Goal: Find specific page/section: Find specific page/section

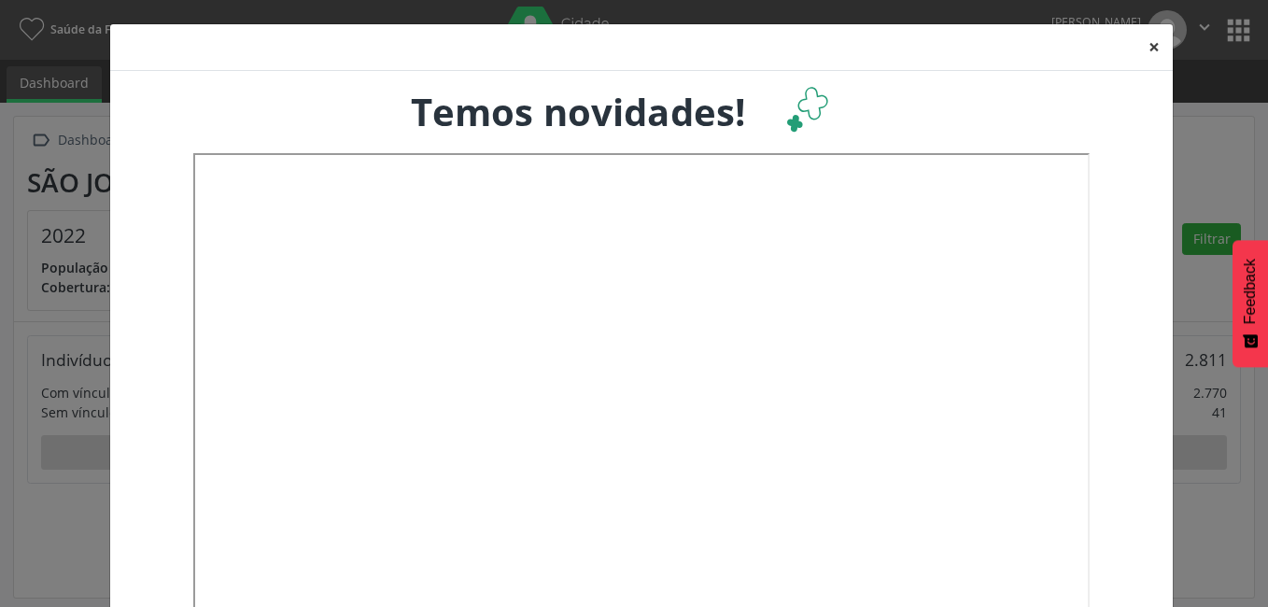
click at [1153, 49] on button "×" at bounding box center [1154, 47] width 37 height 46
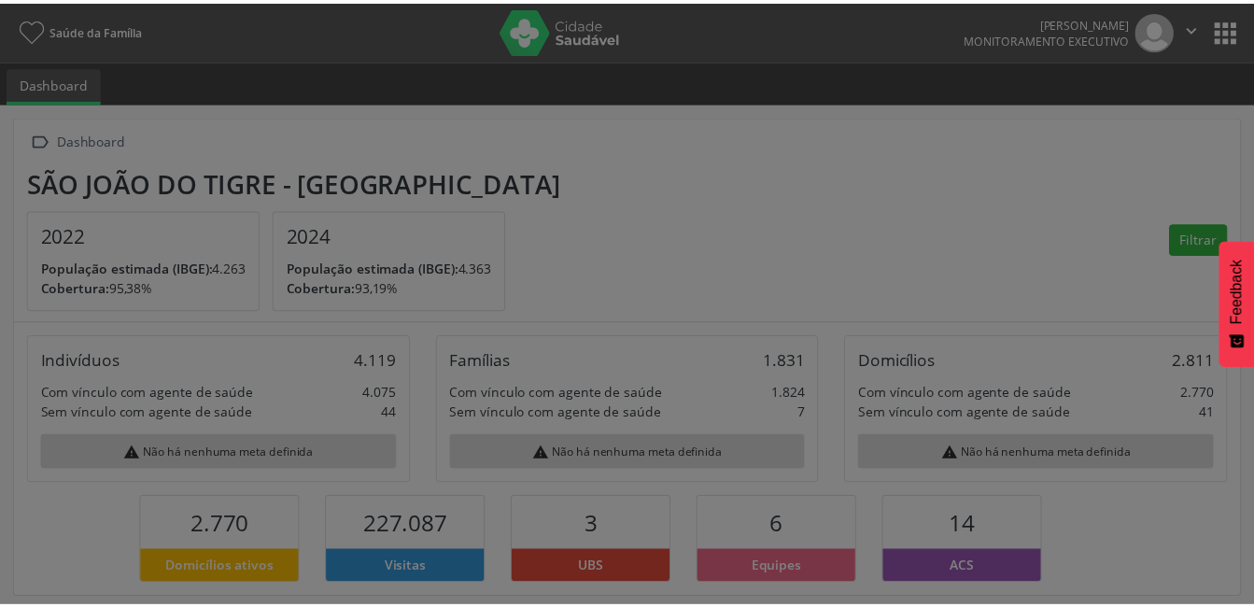
scroll to position [310, 408]
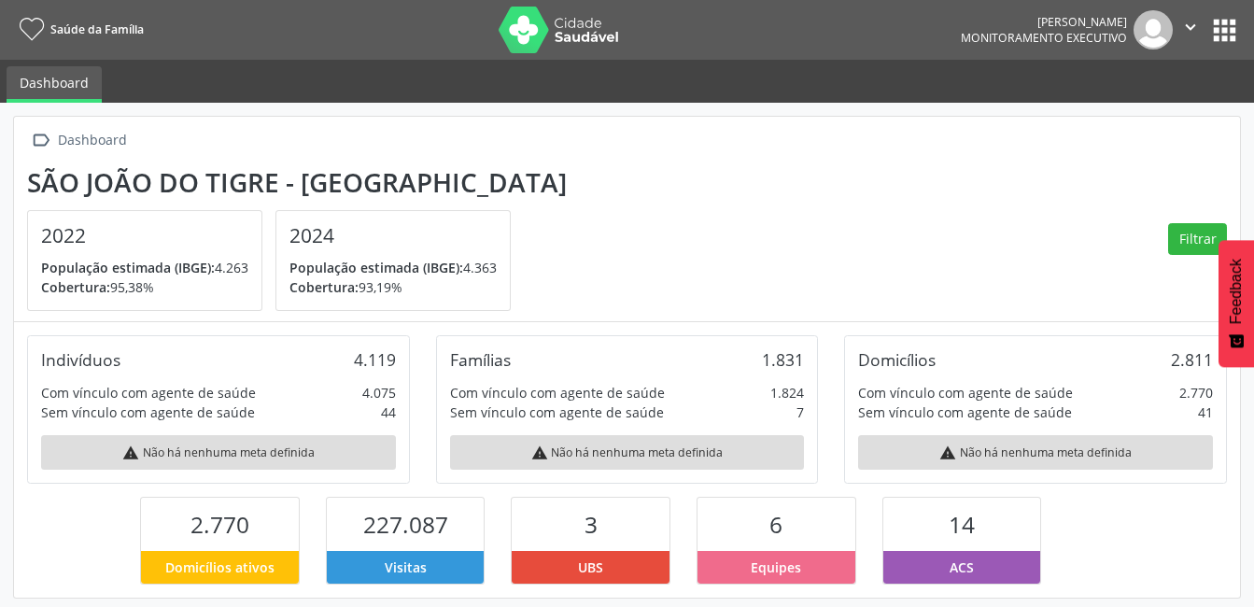
click at [1237, 36] on button "apps" at bounding box center [1225, 30] width 33 height 33
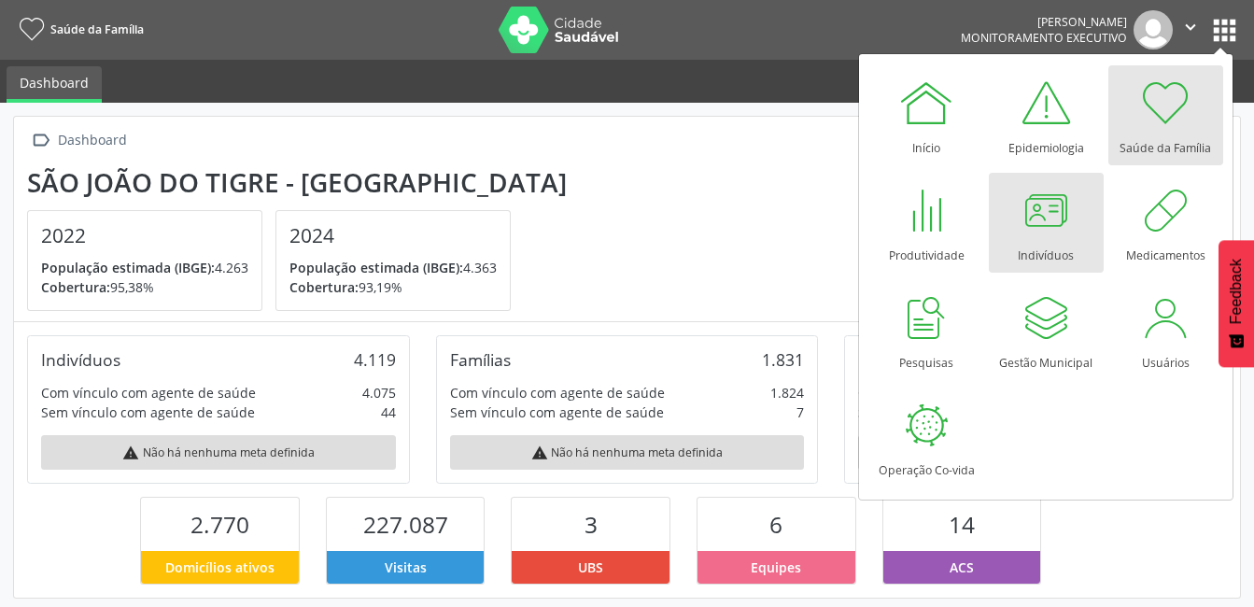
click at [1043, 205] on div at bounding box center [1046, 210] width 56 height 56
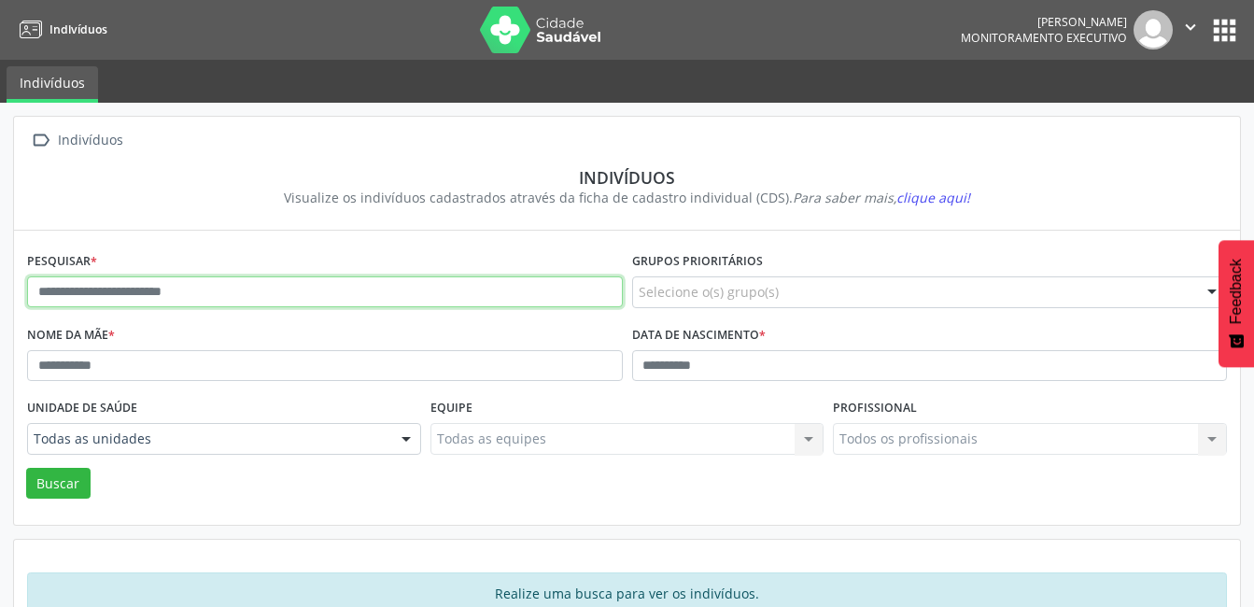
click at [248, 298] on input "text" at bounding box center [325, 292] width 596 height 32
type input "**********"
